Goal: Transaction & Acquisition: Purchase product/service

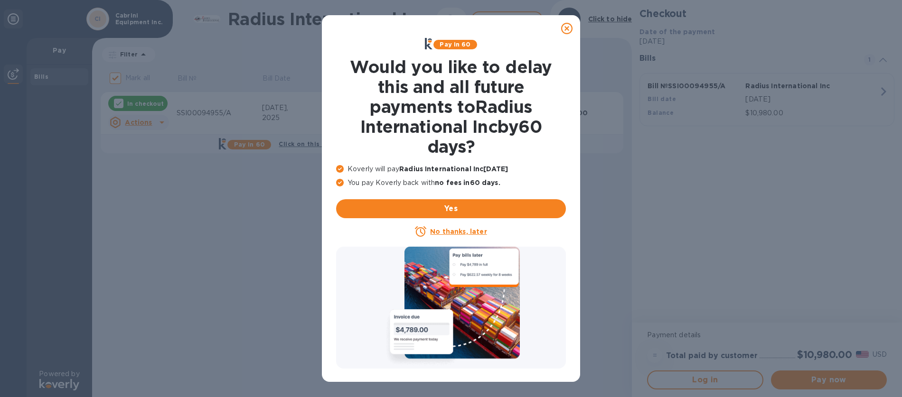
click at [454, 233] on u "No thanks, later" at bounding box center [458, 232] width 57 height 8
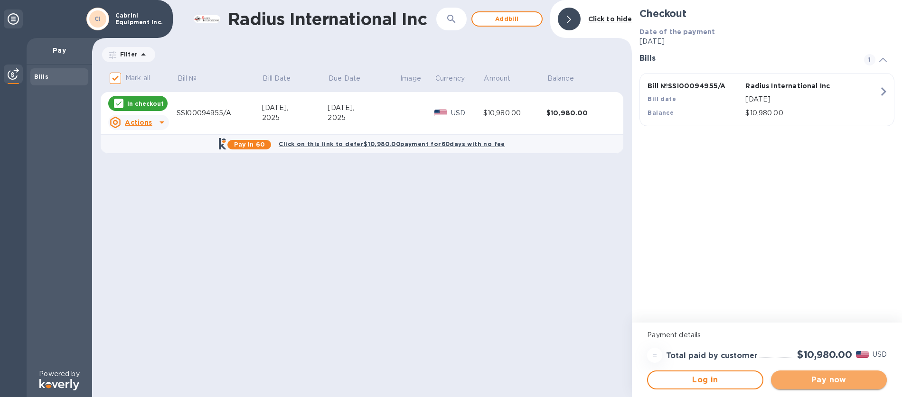
click at [818, 381] on span "Pay now" at bounding box center [829, 380] width 101 height 11
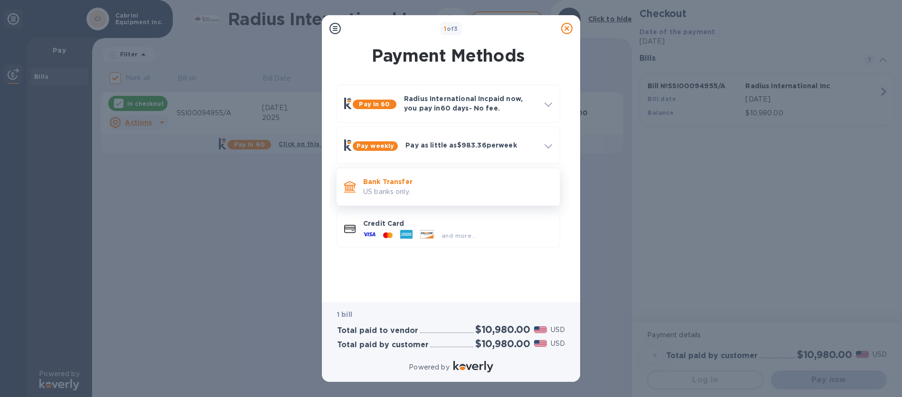
click at [414, 196] on p "US banks only." at bounding box center [457, 192] width 189 height 10
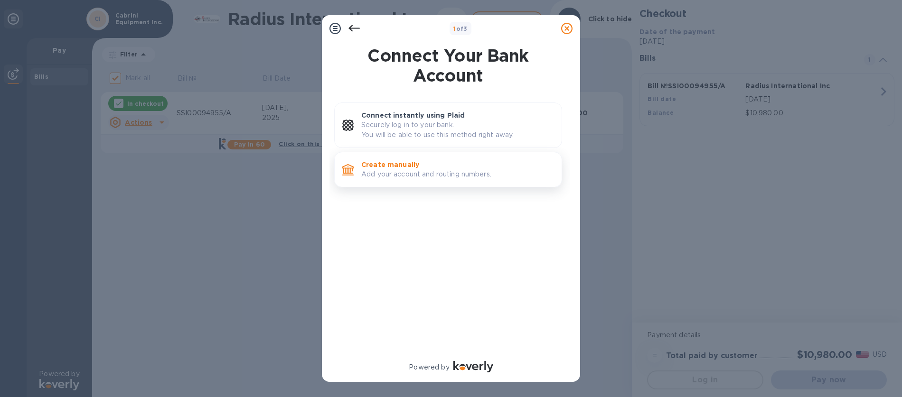
click at [405, 174] on p "Add your account and routing numbers." at bounding box center [457, 175] width 193 height 10
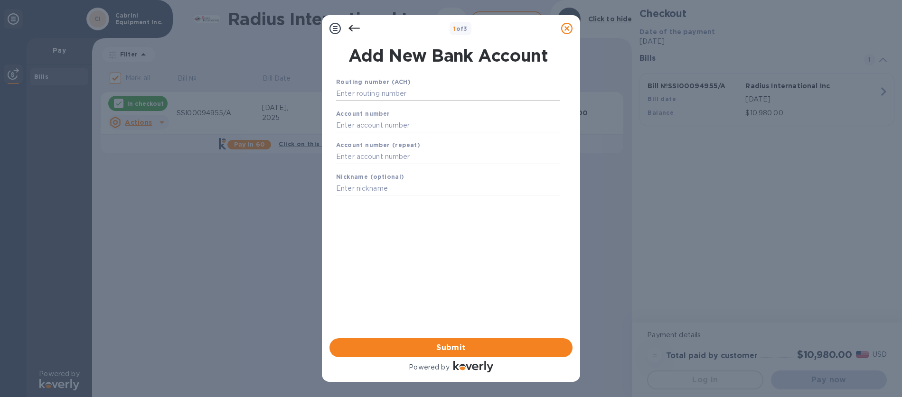
click at [361, 92] on input "text" at bounding box center [448, 94] width 224 height 14
type input "211370707"
click at [360, 141] on input "text" at bounding box center [448, 137] width 224 height 14
type input "170767248"
click at [366, 179] on div "Account number (repeat)" at bounding box center [448, 164] width 232 height 32
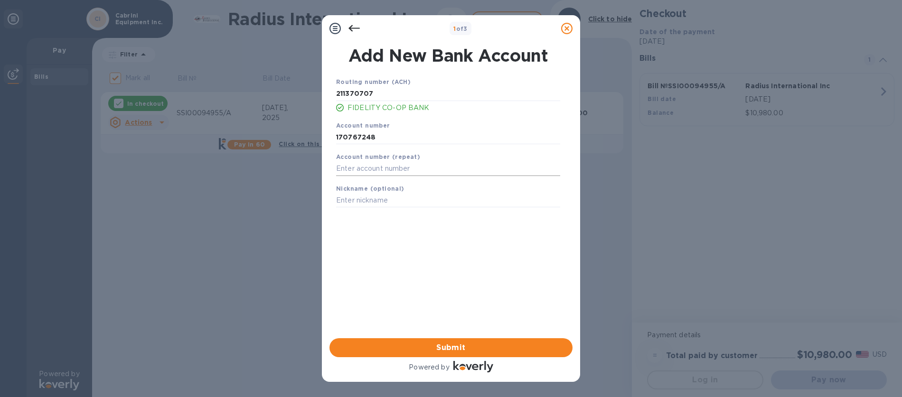
click at [366, 172] on input "text" at bounding box center [448, 169] width 224 height 14
type input "170767248"
click at [358, 203] on input "text" at bounding box center [448, 201] width 224 height 14
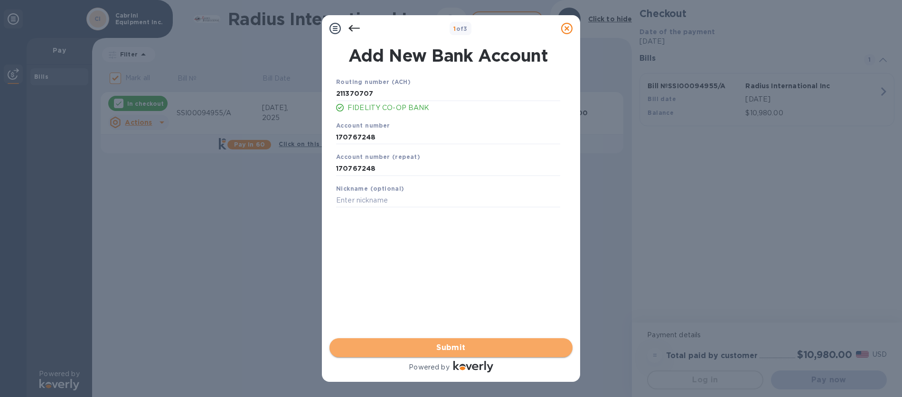
click at [452, 349] on span "Submit" at bounding box center [451, 347] width 228 height 11
